Goal: Transaction & Acquisition: Obtain resource

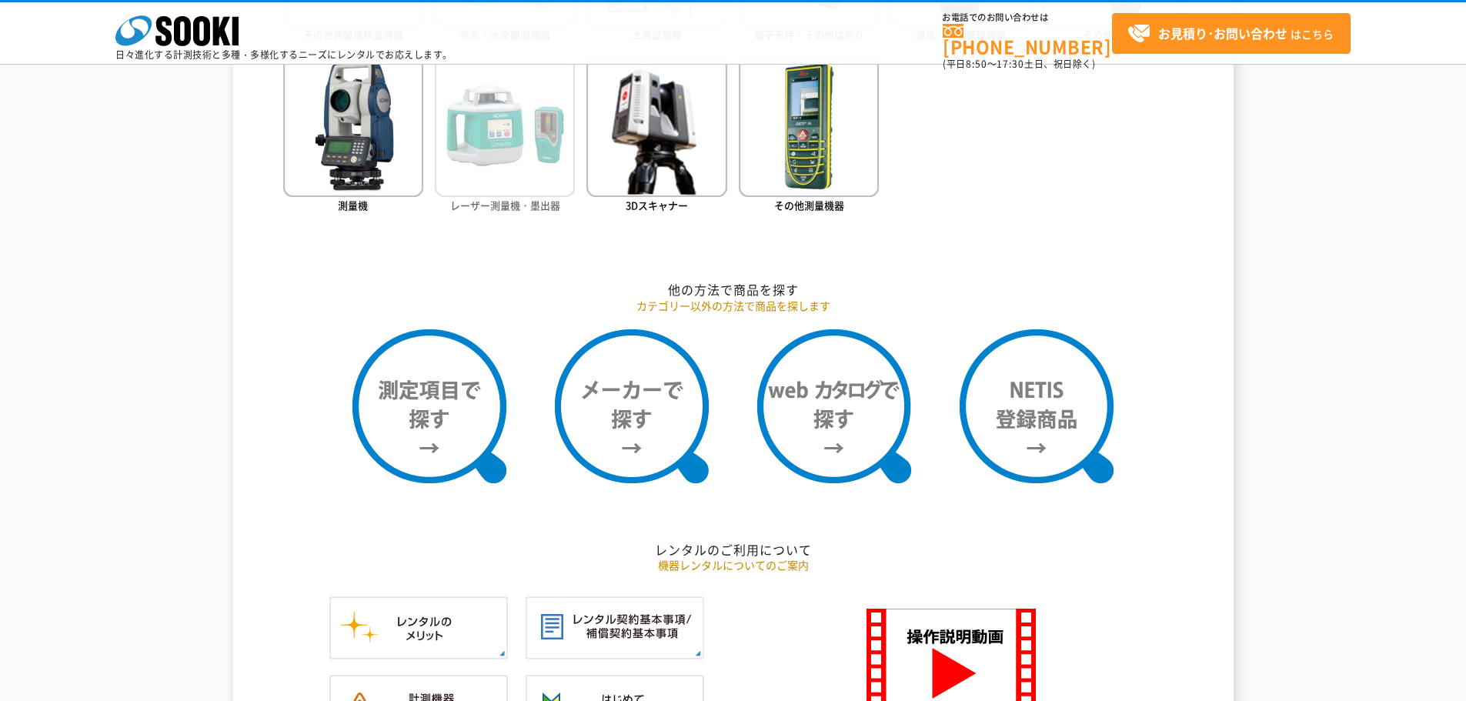
scroll to position [1232, 0]
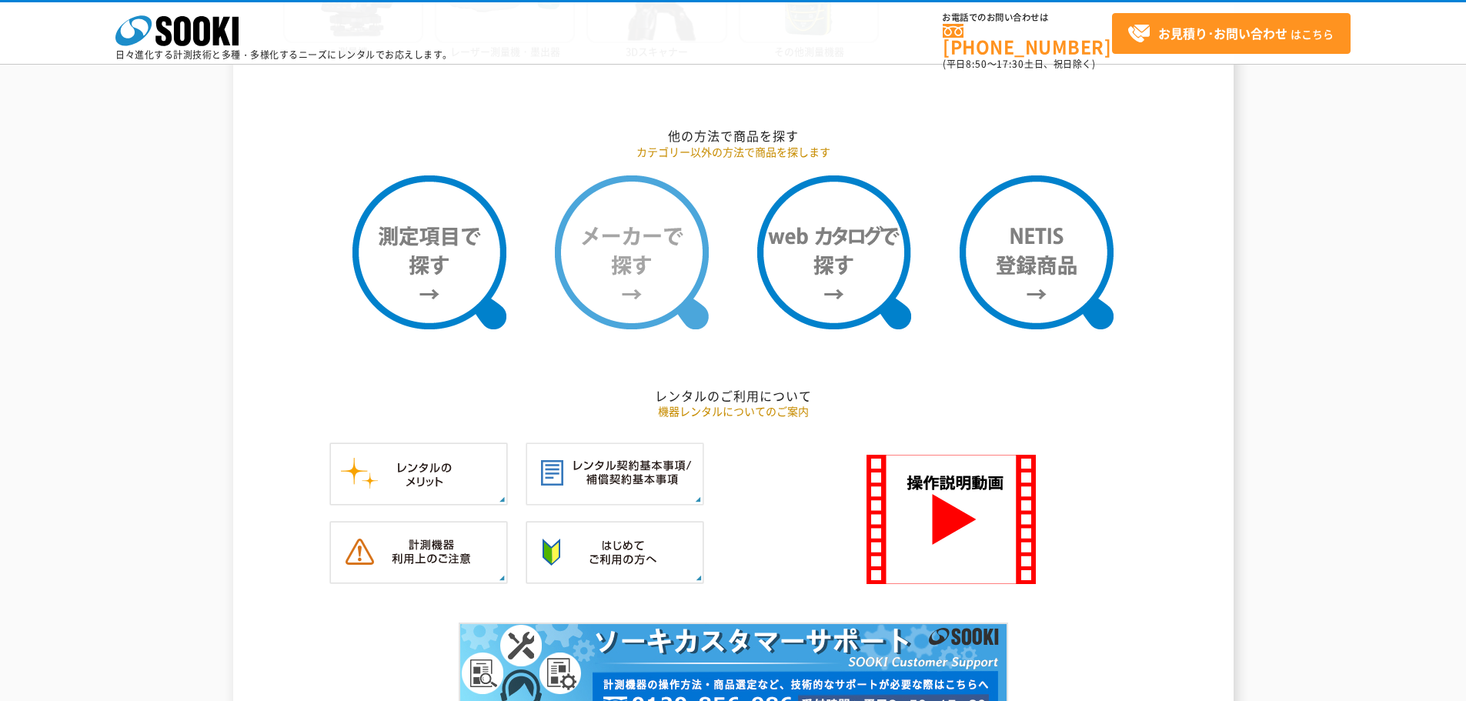
click at [603, 270] on img at bounding box center [632, 253] width 154 height 154
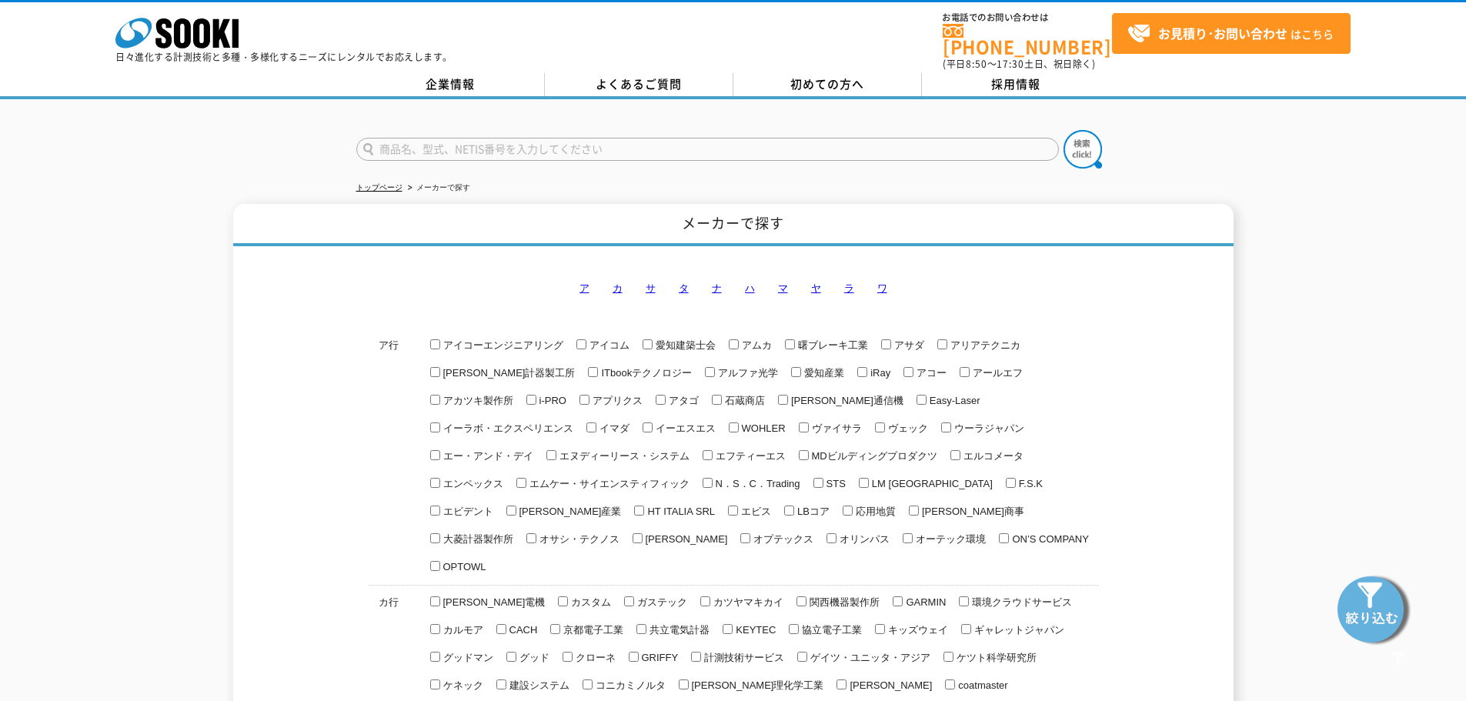
click at [601, 144] on input "text" at bounding box center [707, 149] width 703 height 23
type input "RD8200SG"
click at [1064, 130] on button at bounding box center [1083, 149] width 38 height 38
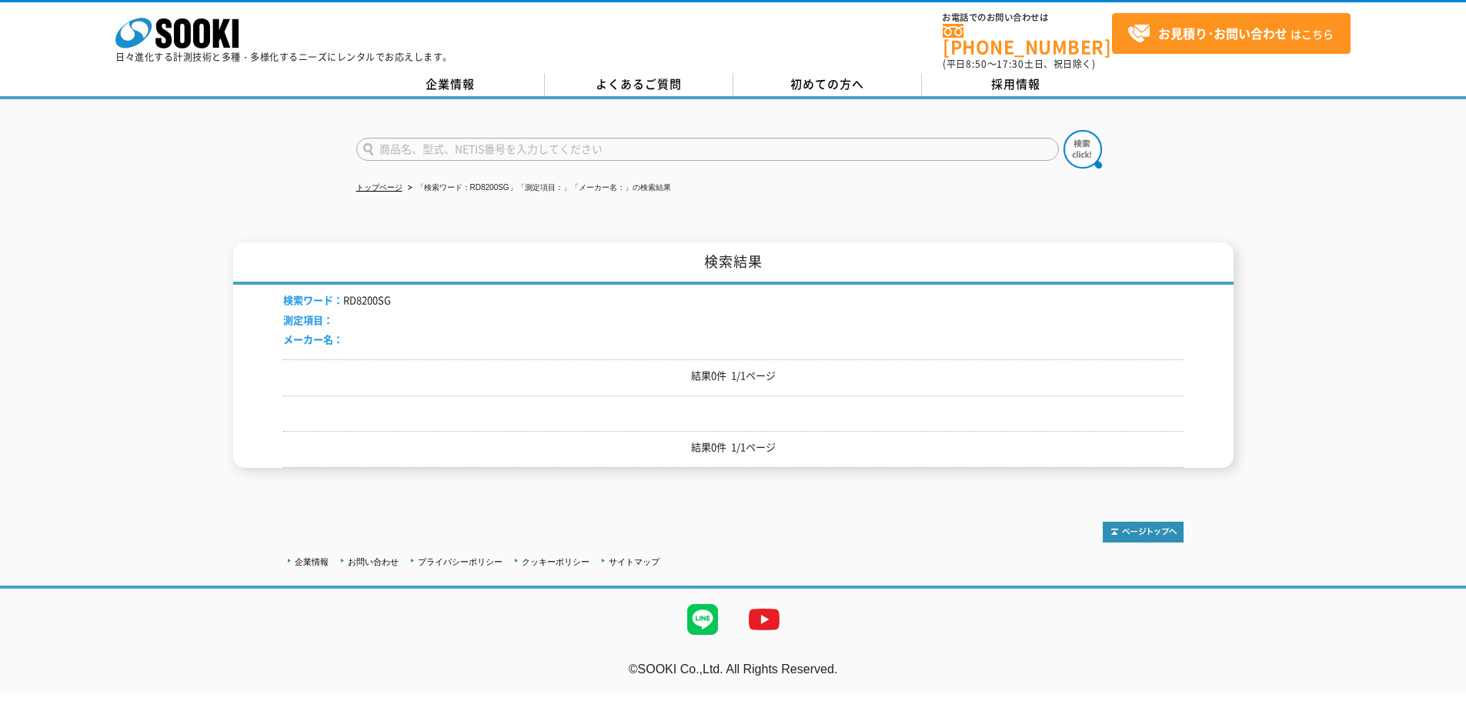
click at [615, 148] on input "text" at bounding box center [707, 149] width 703 height 23
type input "ケーブル探索機"
click at [1078, 144] on img at bounding box center [1083, 149] width 38 height 38
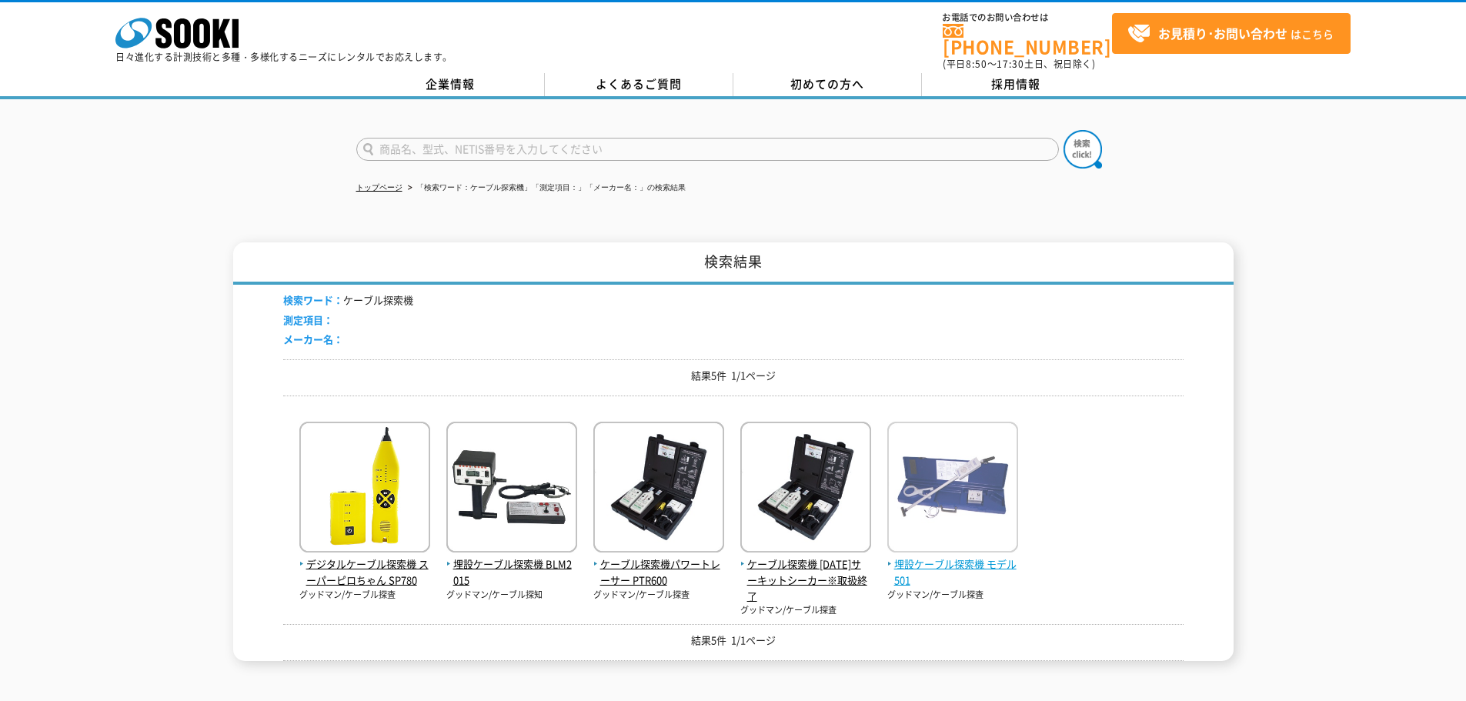
click at [969, 470] on img at bounding box center [953, 489] width 131 height 135
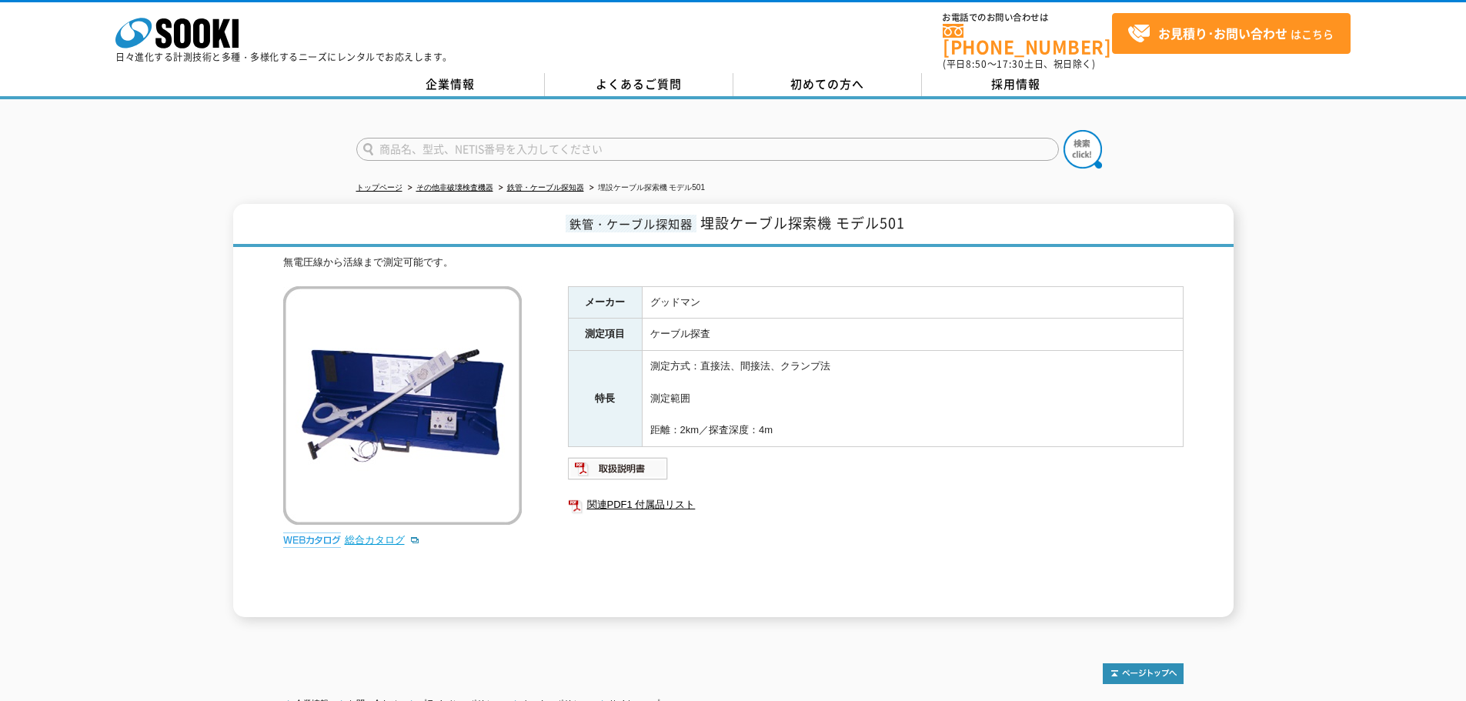
click at [355, 534] on link "総合カタログ" at bounding box center [382, 540] width 75 height 12
click at [577, 138] on input "text" at bounding box center [707, 149] width 703 height 23
type input "グ"
type input "グッドマン"
click at [1064, 130] on button at bounding box center [1083, 149] width 38 height 38
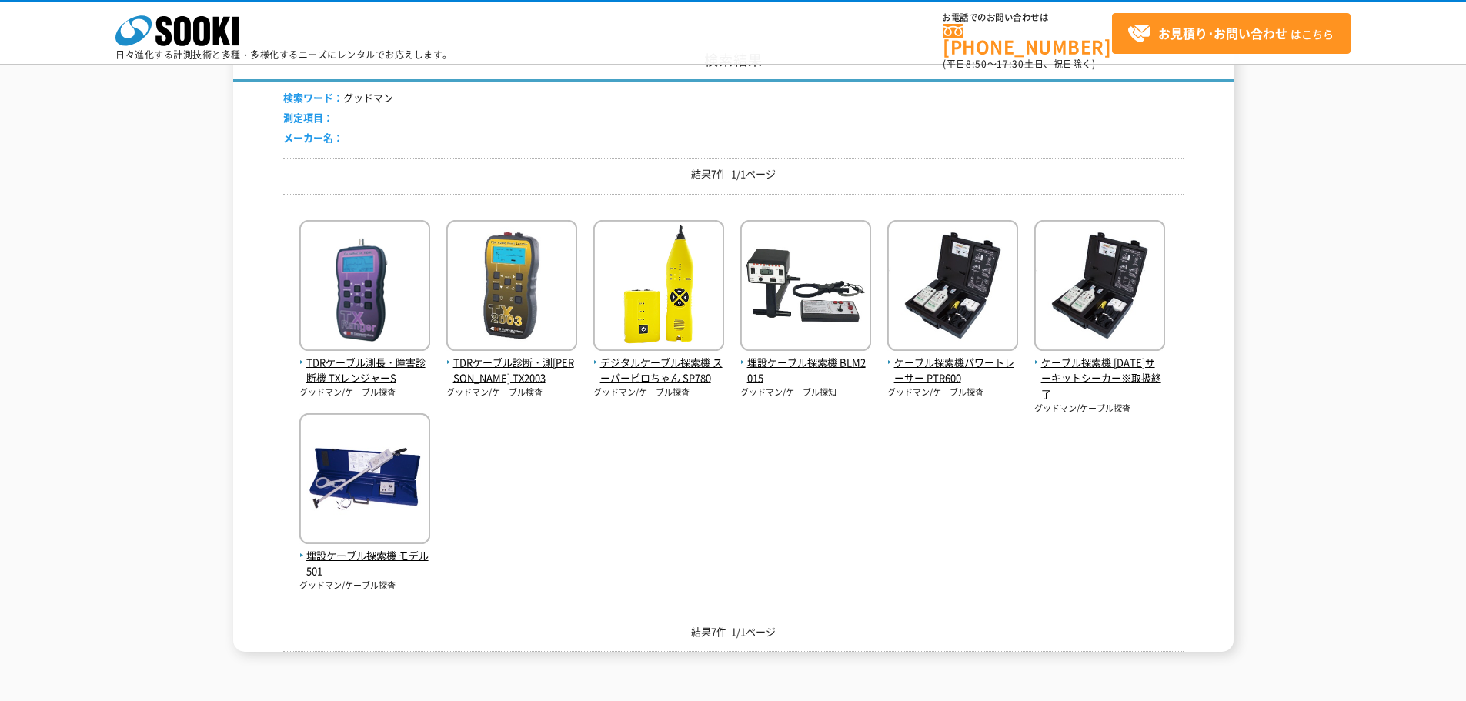
scroll to position [154, 0]
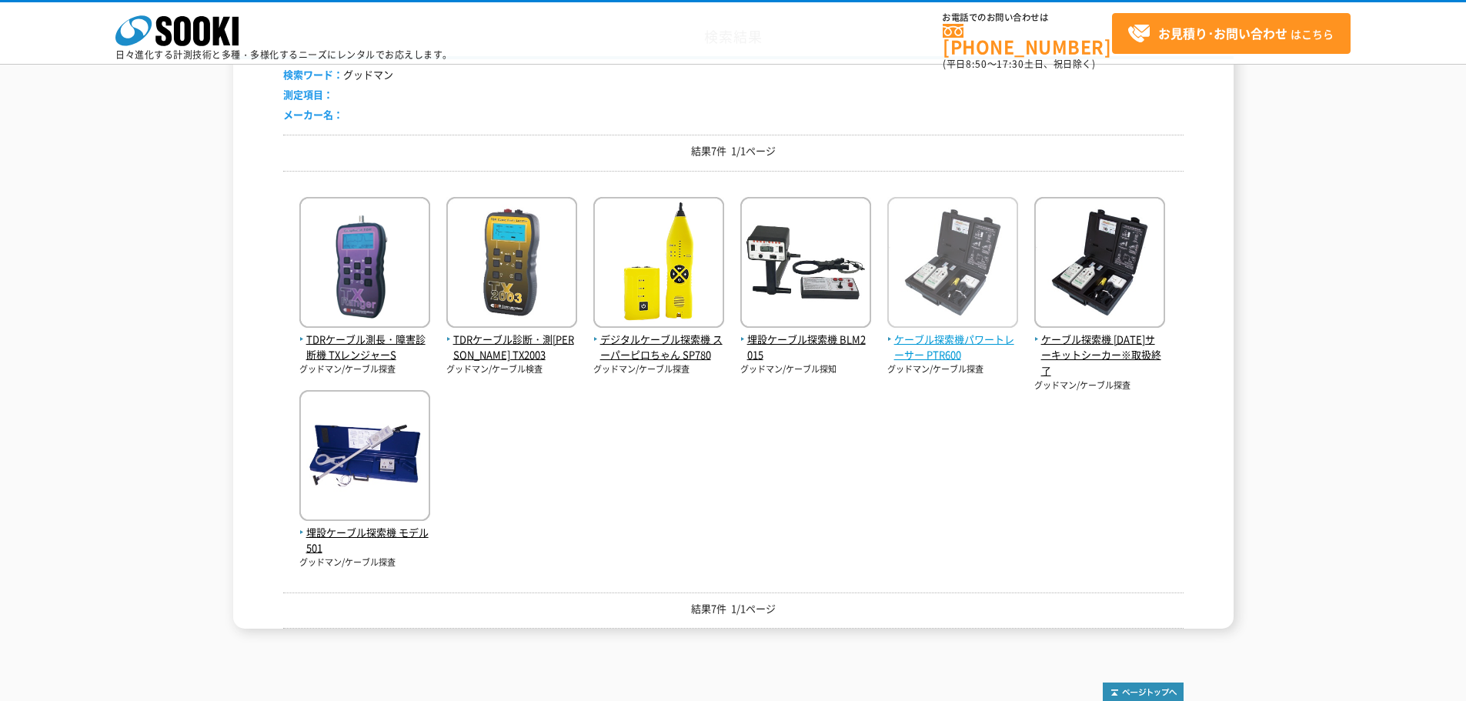
click at [918, 303] on img at bounding box center [953, 264] width 131 height 135
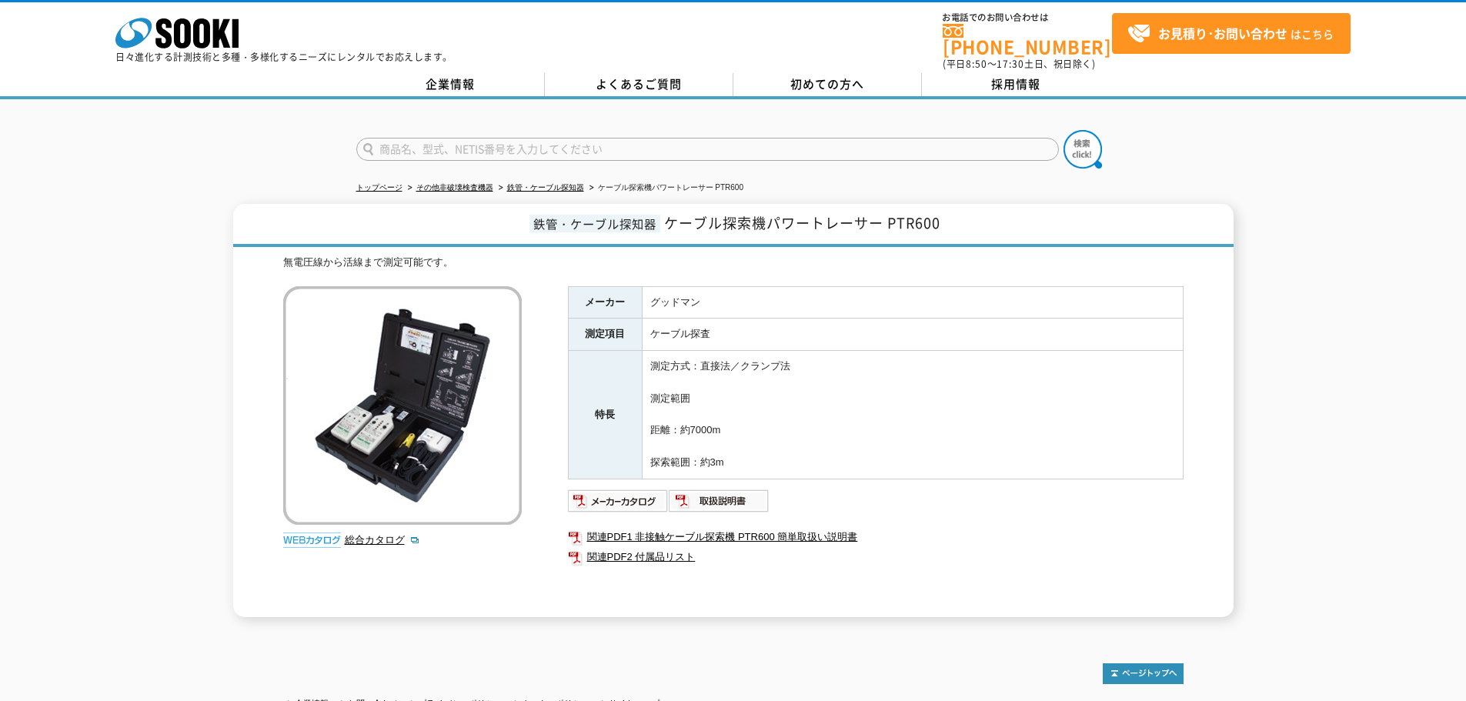
click at [408, 145] on input "text" at bounding box center [707, 149] width 703 height 23
click at [410, 138] on input "text" at bounding box center [707, 149] width 703 height 23
